Goal: Information Seeking & Learning: Check status

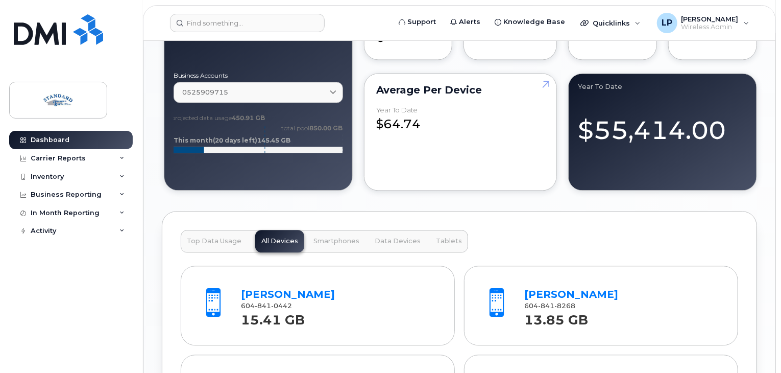
scroll to position [1021, 0]
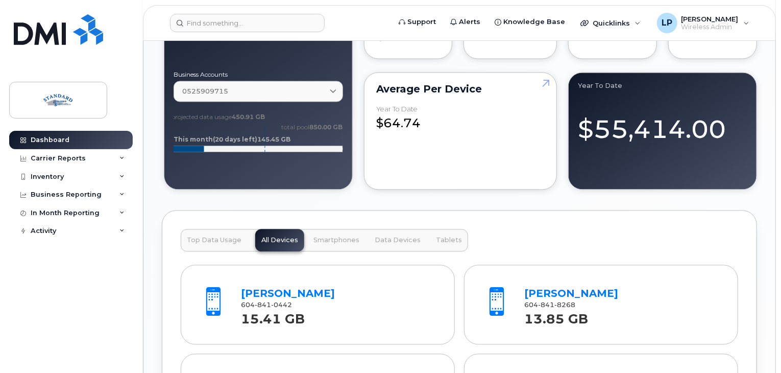
click at [394, 236] on span "Data Devices" at bounding box center [398, 240] width 46 height 8
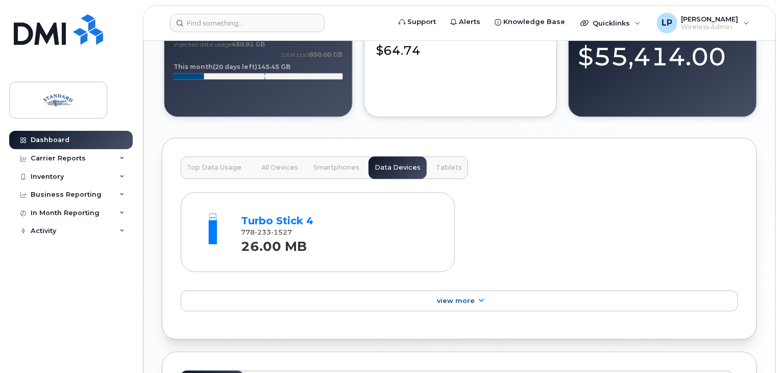
scroll to position [1175, 0]
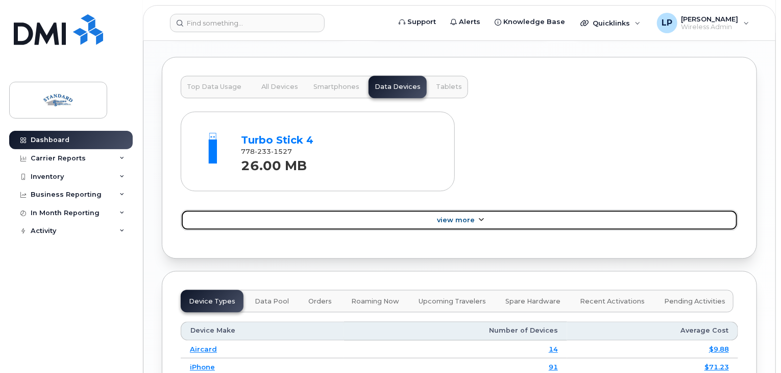
click at [464, 209] on link "View More" at bounding box center [460, 219] width 558 height 21
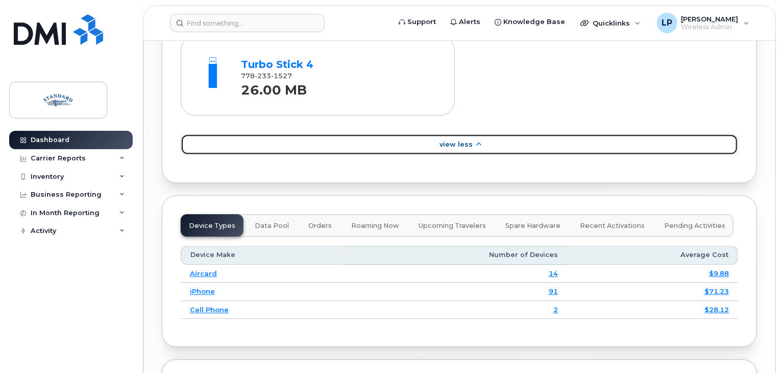
scroll to position [1379, 0]
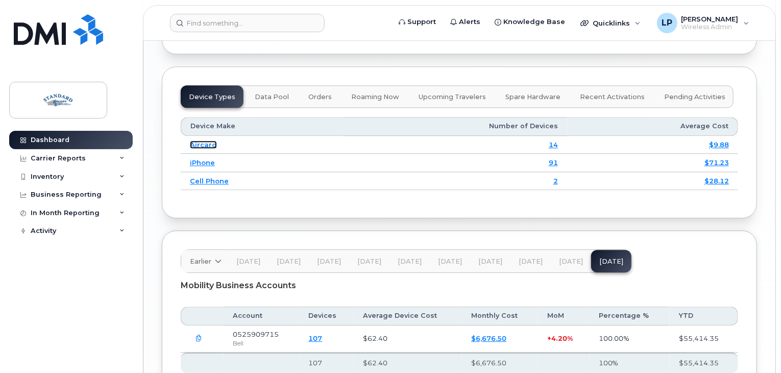
click at [197, 140] on link "Aircard" at bounding box center [203, 144] width 27 height 8
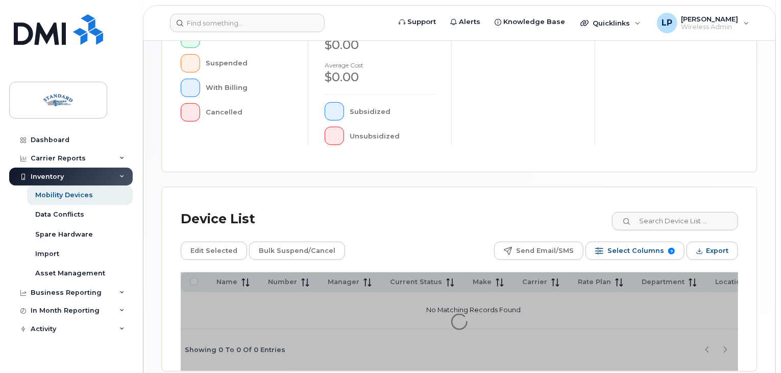
scroll to position [370, 0]
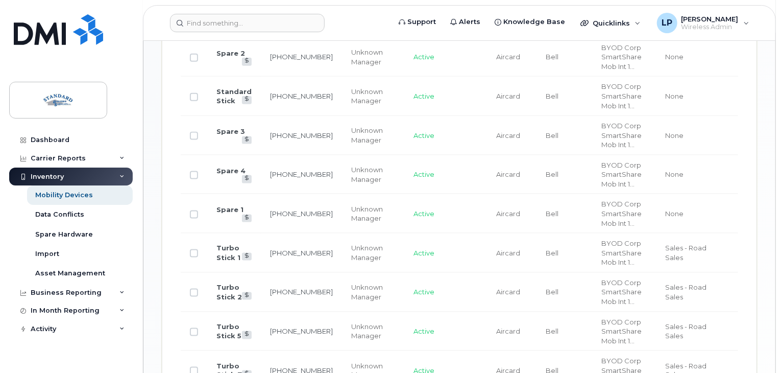
scroll to position [601, 0]
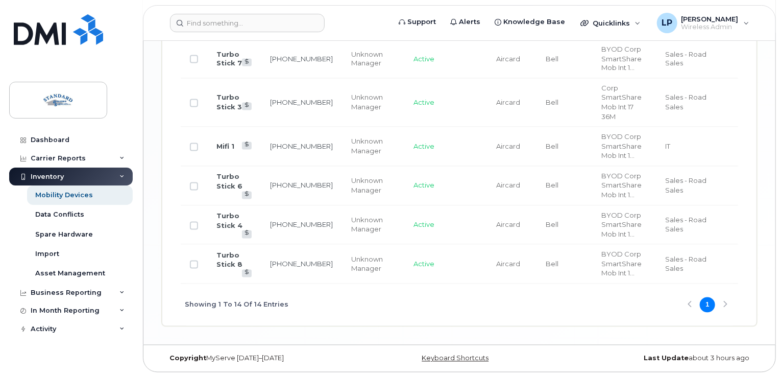
scroll to position [917, 0]
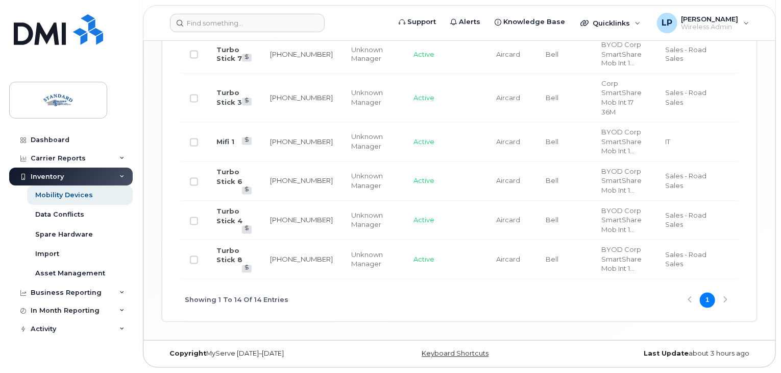
click at [727, 301] on div "Showing 1 To 14 Of 14 Entries 1" at bounding box center [460, 300] width 558 height 42
click at [725, 301] on div "Showing 1 To 14 Of 14 Entries 1" at bounding box center [460, 300] width 558 height 42
click at [690, 300] on div "Showing 1 To 14 Of 14 Entries 1" at bounding box center [460, 300] width 558 height 42
click at [691, 296] on div "Showing 1 To 14 Of 14 Entries 1" at bounding box center [460, 300] width 558 height 42
click at [725, 299] on div "Showing 1 To 14 Of 14 Entries 1" at bounding box center [460, 300] width 558 height 42
